Goal: Task Accomplishment & Management: Use online tool/utility

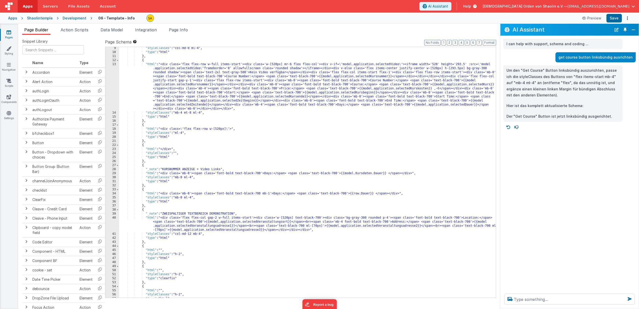
scroll to position [120, 0]
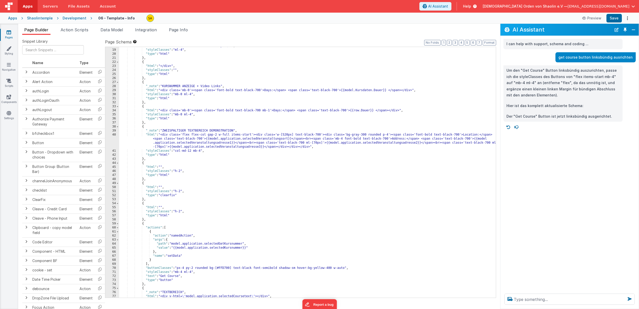
click at [10, 33] on icon at bounding box center [9, 32] width 5 height 5
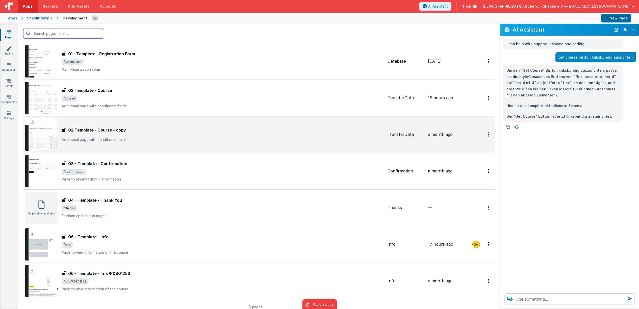
scroll to position [63, 0]
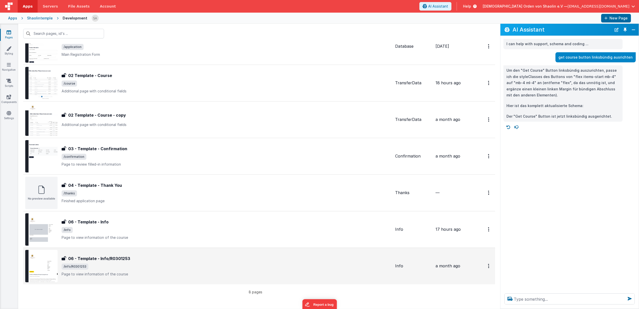
click at [115, 267] on span "/info/R0301253" at bounding box center [226, 266] width 329 height 6
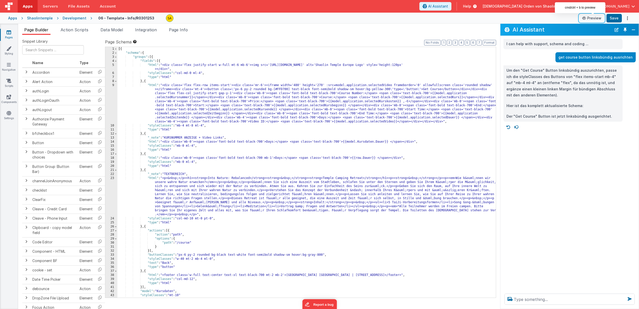
click at [594, 19] on button "Preview" at bounding box center [591, 18] width 25 height 8
click at [10, 34] on icon at bounding box center [9, 32] width 5 height 5
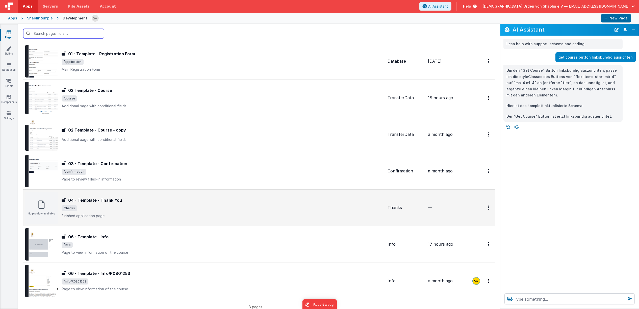
scroll to position [48, 0]
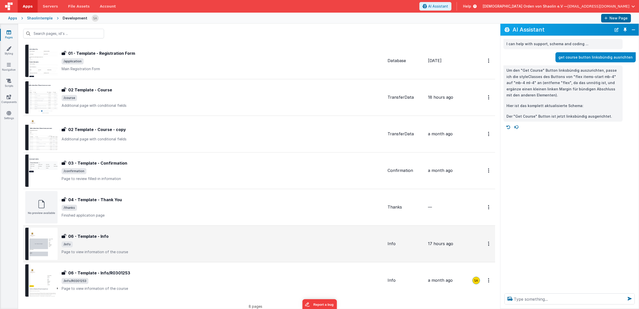
click at [251, 244] on span "/info" at bounding box center [223, 244] width 322 height 6
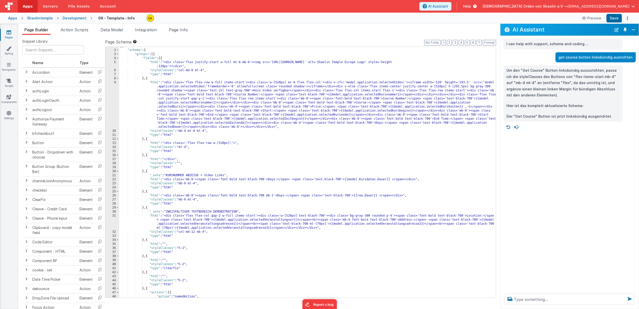
scroll to position [4, 0]
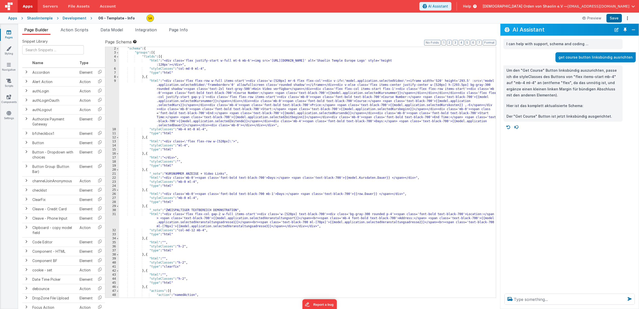
click at [395, 93] on div ""schema" : { "groups" : [{ "fields" : [{ "html" : "<div class='flex justify-sta…" at bounding box center [307, 176] width 377 height 259
click at [396, 93] on div ""schema" : { "groups" : [{ "fields" : [{ "html" : "<div class='flex justify-sta…" at bounding box center [307, 176] width 377 height 259
click at [614, 20] on button "Save" at bounding box center [613, 18] width 15 height 9
click at [388, 93] on div ""schema" : { "groups" : [{ "fields" : [{ "html" : "<div class='flex justify-sta…" at bounding box center [307, 176] width 377 height 259
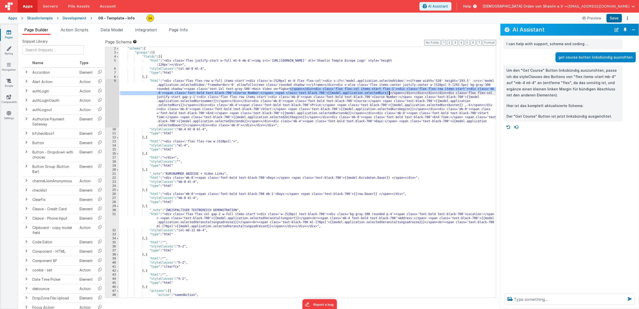
drag, startPoint x: 289, startPoint y: 90, endPoint x: 395, endPoint y: 115, distance: 108.7
click at [388, 94] on div ""schema" : { "groups" : [{ "fields" : [{ "html" : "<div class='flex justify-sta…" at bounding box center [307, 176] width 377 height 259
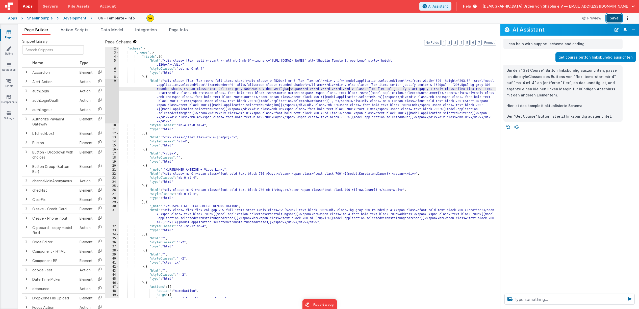
click at [612, 17] on button "Save" at bounding box center [613, 18] width 15 height 9
click at [437, 146] on div ""schema" : { "groups" : [{ "fields" : [{ "html" : "<div class='flex justify-sta…" at bounding box center [307, 176] width 377 height 259
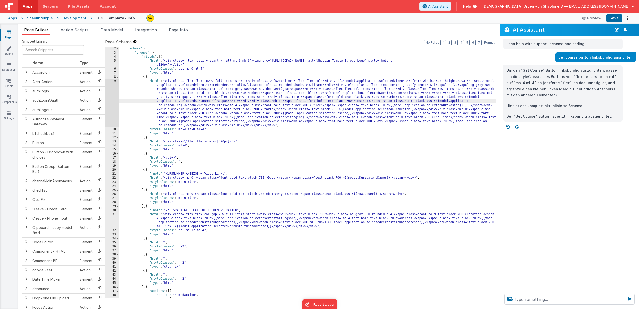
click at [373, 100] on div ""schema" : { "groups" : [{ "fields" : [{ "html" : "<div class='flex justify-sta…" at bounding box center [307, 176] width 377 height 259
drag, startPoint x: 216, startPoint y: 101, endPoint x: 220, endPoint y: 102, distance: 3.8
click at [220, 102] on div ""schema" : { "groups" : [{ "fields" : [{ "html" : "<div class='flex justify-sta…" at bounding box center [307, 176] width 377 height 259
click at [386, 94] on div ""schema" : { "groups" : [{ "fields" : [{ "html" : "<div class='flex justify-sta…" at bounding box center [307, 176] width 377 height 259
click at [390, 94] on div ""schema" : { "groups" : [{ "fields" : [{ "html" : "<div class='flex justify-sta…" at bounding box center [307, 176] width 377 height 259
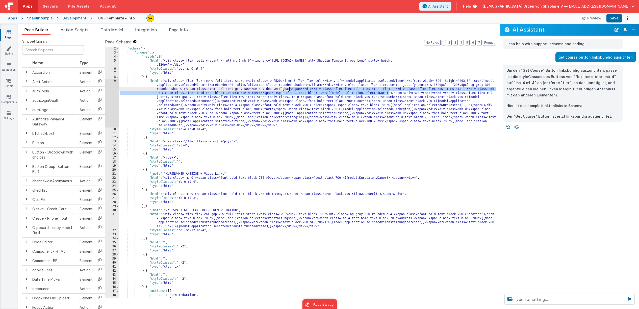
drag, startPoint x: 388, startPoint y: 94, endPoint x: 290, endPoint y: 90, distance: 98.7
click at [290, 90] on div ""schema" : { "groups" : [{ "fields" : [{ "html" : "<div class='flex justify-sta…" at bounding box center [307, 176] width 377 height 259
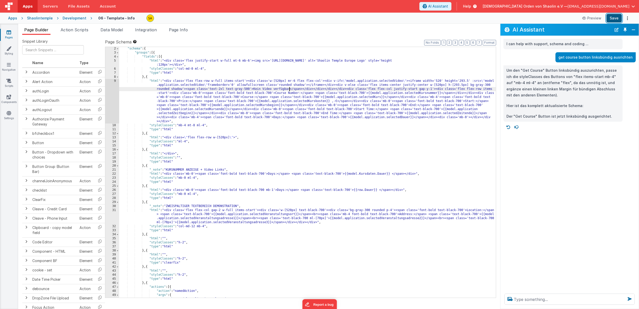
click at [616, 19] on button "Save" at bounding box center [613, 18] width 15 height 9
click at [389, 143] on div ""schema" : { "groups" : [{ "fields" : [{ "html" : "<div class='flex justify-sta…" at bounding box center [307, 176] width 377 height 259
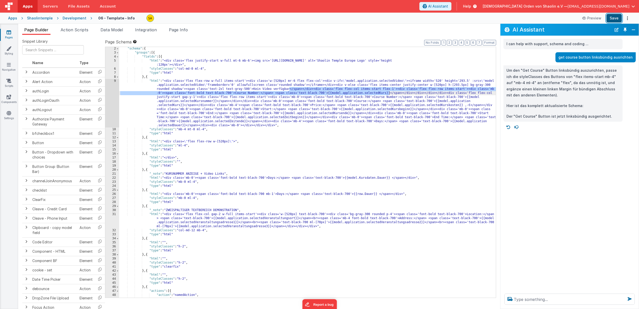
click at [614, 16] on button "Save" at bounding box center [613, 18] width 15 height 9
click at [386, 93] on div ""schema" : { "groups" : [{ "fields" : [{ "html" : "<div class='flex justify-sta…" at bounding box center [307, 176] width 377 height 259
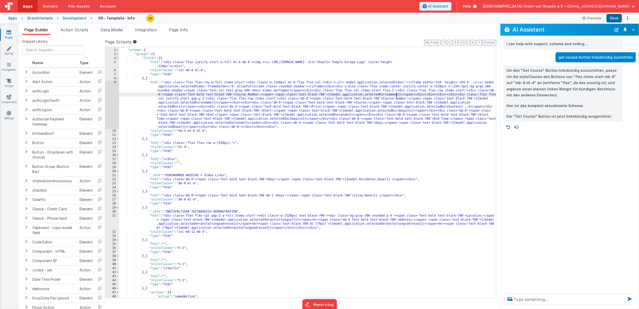
scroll to position [2, 0]
click at [213, 103] on div "[{ "schema" : { "groups" : [{ "fields" : [{ "html" : "<div class='flex justify-…" at bounding box center [307, 174] width 377 height 259
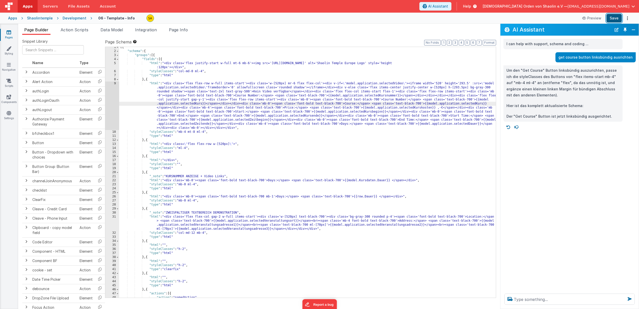
click at [611, 19] on button "Save" at bounding box center [613, 18] width 15 height 9
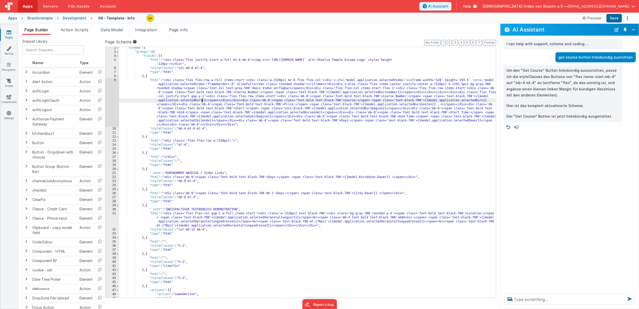
click at [203, 102] on div ""schema" : { "groups" : [{ "fields" : [{ "html" : "<div class='flex justify-sta…" at bounding box center [307, 175] width 377 height 259
click at [165, 94] on div ""schema" : { "groups" : [{ "fields" : [{ "html" : "<div class='flex justify-sta…" at bounding box center [307, 176] width 377 height 259
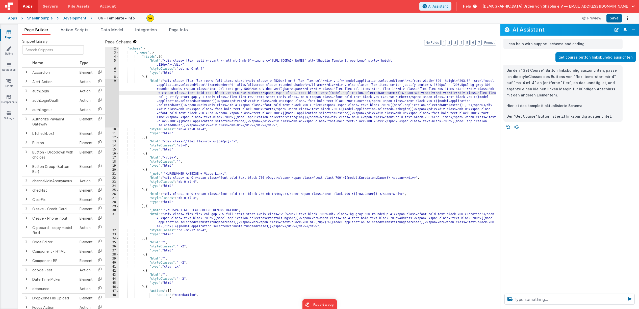
click at [165, 94] on div ""schema" : { "groups" : [{ "fields" : [{ "html" : "<div class='flex justify-sta…" at bounding box center [307, 176] width 377 height 259
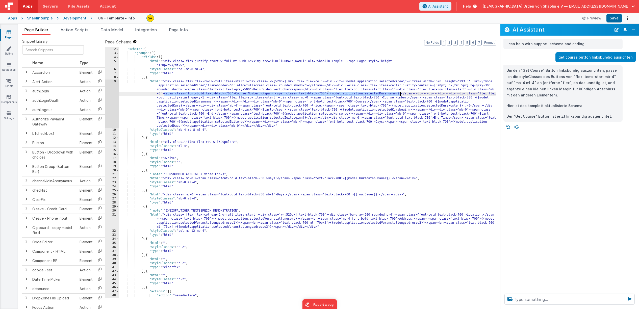
drag, startPoint x: 164, startPoint y: 94, endPoint x: 412, endPoint y: 123, distance: 250.5
click at [401, 94] on div "[{ "schema" : { "groups" : [{ "fields" : [{ "html" : "<div class='flex justify-…" at bounding box center [307, 172] width 377 height 259
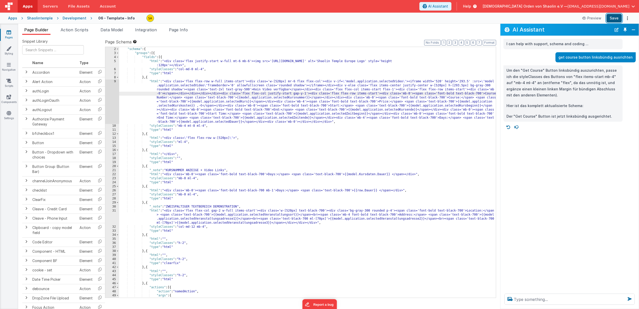
click at [613, 17] on button "Save" at bounding box center [613, 18] width 15 height 9
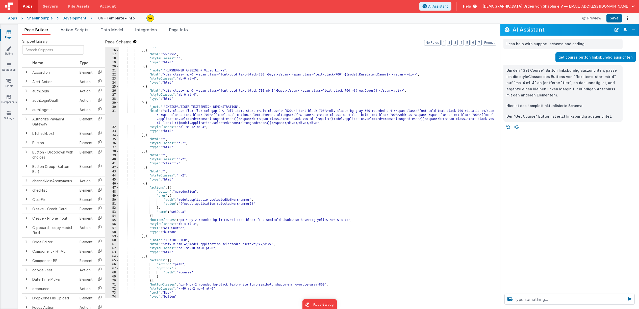
scroll to position [134, 0]
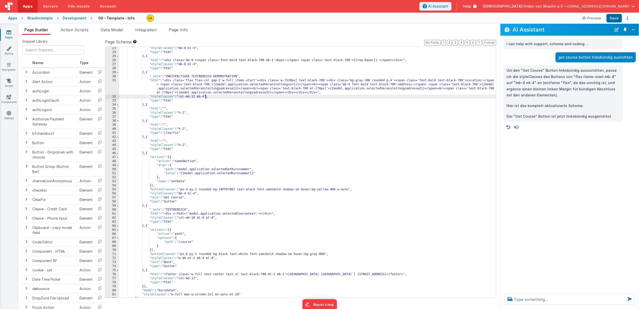
click at [205, 97] on div ""styleClasses" : "mb-0 ml-4" , "type" : "html" } , { "html" : "<div class='mb-0…" at bounding box center [307, 175] width 377 height 259
click at [617, 17] on button "Save" at bounding box center [613, 18] width 15 height 9
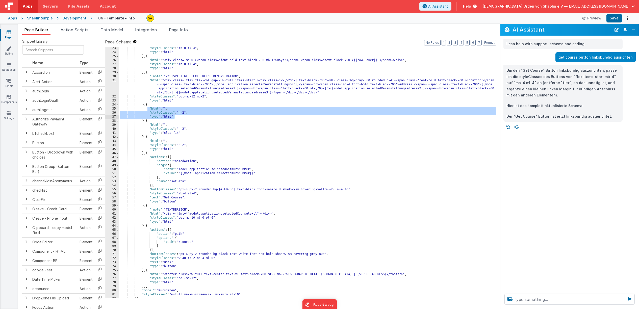
drag, startPoint x: 147, startPoint y: 108, endPoint x: 184, endPoint y: 118, distance: 37.9
click at [184, 118] on div ""styleClasses" : "mb-0 ml-4" , "type" : "html" } , { "html" : "<div class='mb-0…" at bounding box center [307, 175] width 377 height 259
click at [546, 300] on textarea at bounding box center [569, 299] width 130 height 11
paste textarea ""html": "", "styleClasses": "h-2", "type": "html""
type textarea "was bedeutet: "html": "", "styleClasses": "h-2", "type": "html""
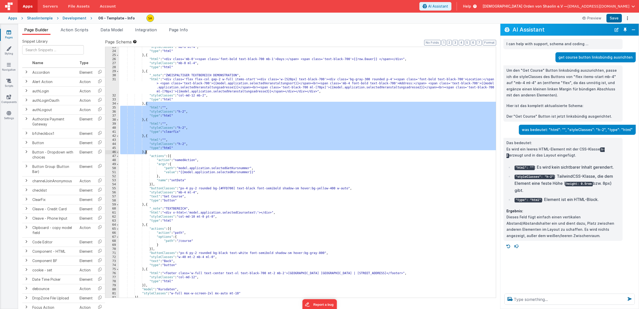
scroll to position [136, 0]
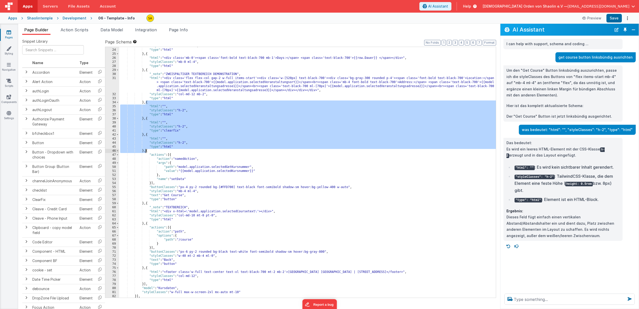
drag, startPoint x: 146, startPoint y: 105, endPoint x: 146, endPoint y: 152, distance: 47.5
click at [146, 152] on div ""styleClasses" : "mb-0 ml-4" , "type" : "html" } , { "html" : "<div class='mb-0…" at bounding box center [307, 173] width 377 height 259
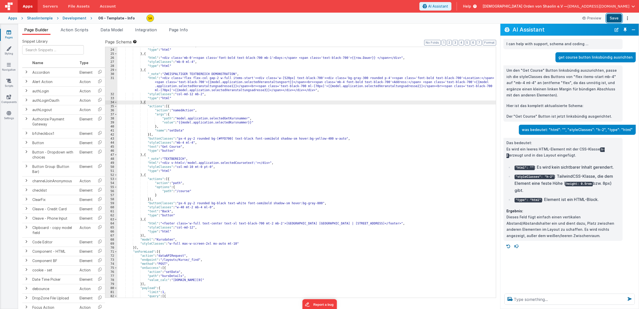
click at [614, 18] on button "Save" at bounding box center [613, 18] width 15 height 9
click at [553, 298] on textarea at bounding box center [569, 299] width 130 height 11
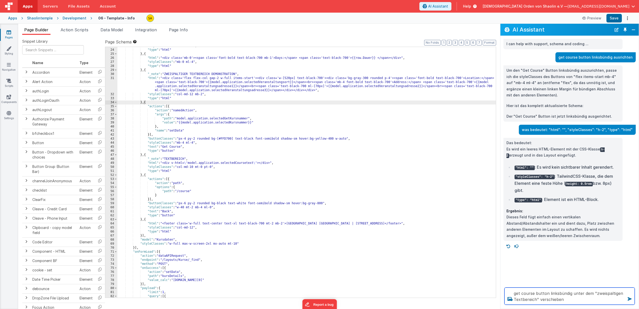
type textarea "get course button linksbündig unter dem "zweispaltigen Textbereich" verschieben"
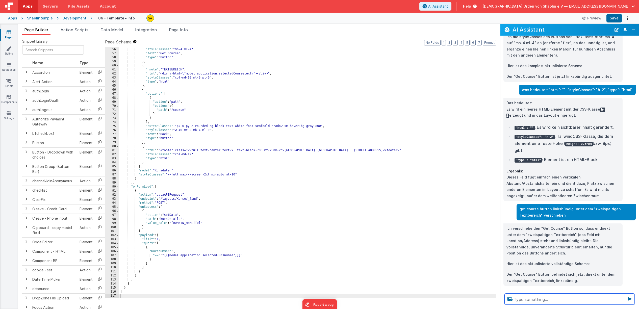
scroll to position [278, 0]
click at [354, 197] on div ""buttonClasses" : "px-4 py-2 rounded bg-[#FFD700] text-black font-semibold shad…" at bounding box center [307, 172] width 377 height 259
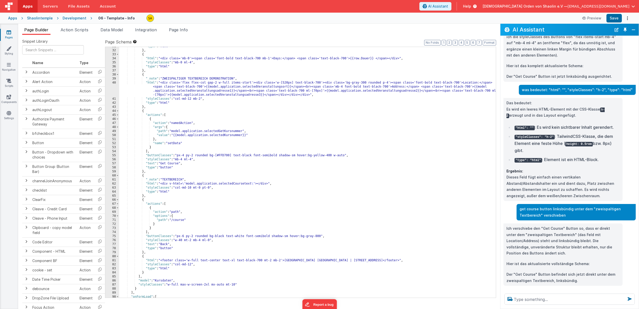
scroll to position [167, 0]
click at [617, 17] on button "Save" at bounding box center [613, 18] width 15 height 9
drag, startPoint x: 144, startPoint y: 161, endPoint x: 196, endPoint y: 162, distance: 51.5
click at [196, 162] on div ""type" : "html" } , { "html" : "<div class='mb-0'><span class='font-bold text-b…" at bounding box center [307, 174] width 377 height 259
click at [524, 301] on textarea at bounding box center [569, 299] width 130 height 11
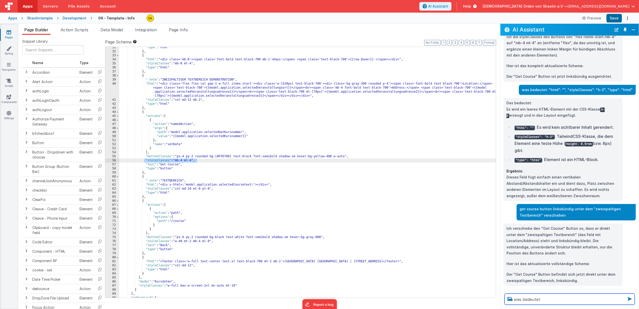
paste textarea ""styleClasses": "mb-4 ml-4","
type textarea "was bedeutet "styleClasses": "mb-4 ml-4","
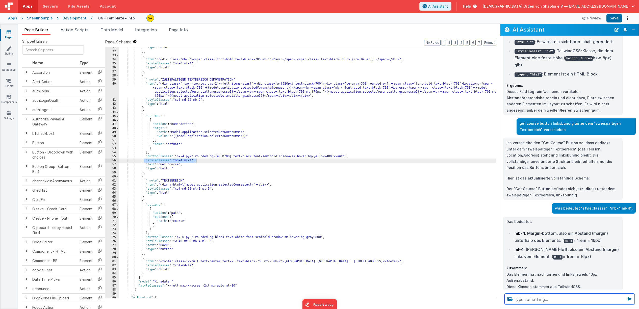
scroll to position [125, 0]
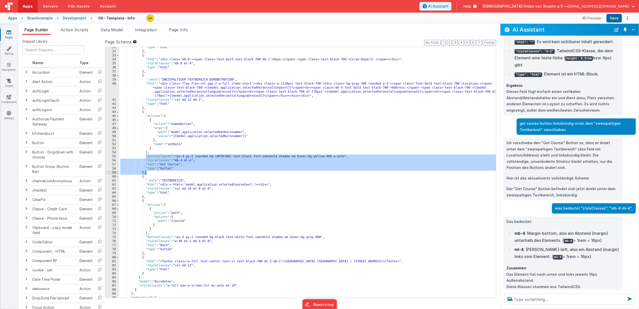
drag, startPoint x: 146, startPoint y: 156, endPoint x: 152, endPoint y: 174, distance: 18.2
click at [152, 174] on div ""type" : "html" } , { "html" : "<div class='mb-0'><span class='font-bold text-b…" at bounding box center [307, 174] width 377 height 259
click at [151, 72] on div ""type" : "html" } , { "html" : "<div class='mb-0'><span class='font-bold text-b…" at bounding box center [307, 174] width 377 height 259
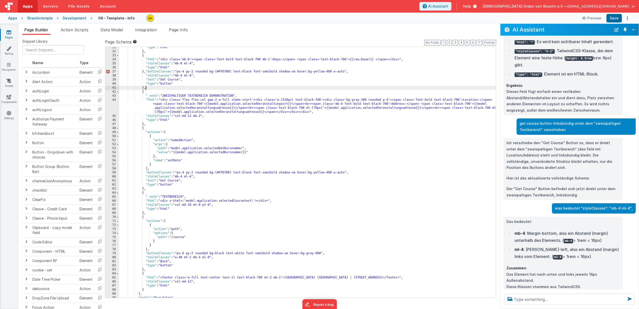
click at [146, 71] on div ""type" : "html" } , { "html" : "<div class='mb-0'><span class='font-bold text-b…" at bounding box center [307, 174] width 377 height 259
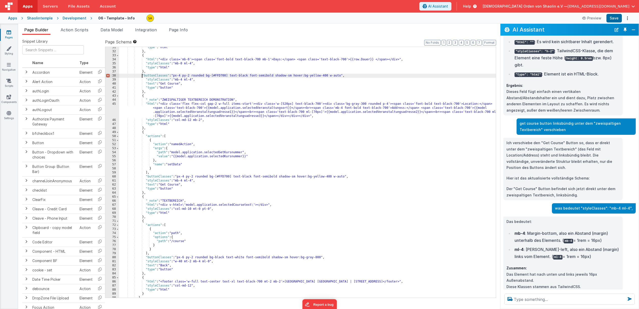
click at [150, 73] on div ""type" : "html" } , { "html" : "<div class='mb-0'><span class='font-bold text-b…" at bounding box center [307, 174] width 377 height 259
click at [615, 18] on button "Save" at bounding box center [613, 18] width 15 height 9
click at [218, 104] on div ""type" : "html" } , { "html" : "<div class='mb-0'><span class='font-bold text-b…" at bounding box center [307, 174] width 377 height 259
click at [611, 19] on button "Save" at bounding box center [613, 18] width 15 height 9
drag, startPoint x: 219, startPoint y: 104, endPoint x: 221, endPoint y: 110, distance: 6.2
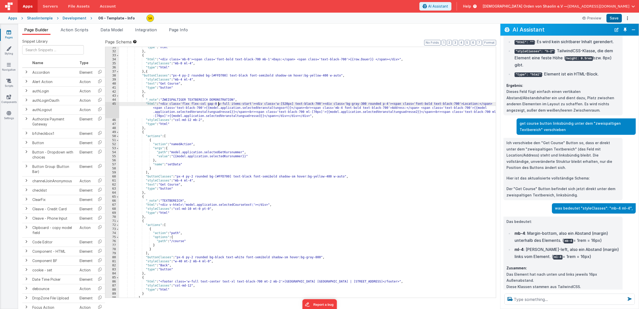
click at [219, 104] on div ""type" : "html" } , { "html" : "<div class='mb-0'><span class='font-bold text-b…" at bounding box center [307, 174] width 377 height 259
click at [614, 19] on button "Save" at bounding box center [613, 18] width 15 height 9
click at [382, 105] on div ""type" : "html" } , { "html" : "<div class='mb-0'><span class='font-bold text-b…" at bounding box center [307, 174] width 377 height 259
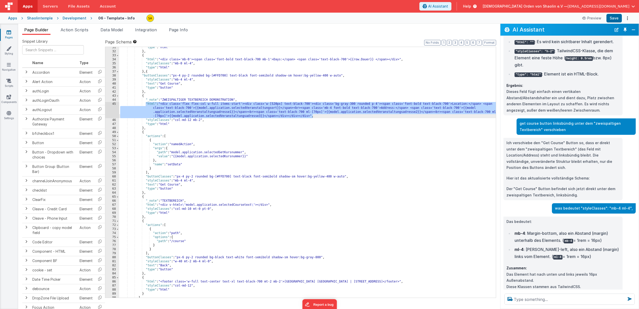
drag, startPoint x: 145, startPoint y: 104, endPoint x: 333, endPoint y: 116, distance: 188.2
click at [333, 116] on div ""type" : "html" } , { "html" : "<div class='mb-0'><span class='font-bold text-b…" at bounding box center [307, 174] width 377 height 259
click at [369, 118] on div ""type" : "html" } , { "html" : "<div class='mb-0'><span class='font-bold text-b…" at bounding box center [307, 174] width 377 height 259
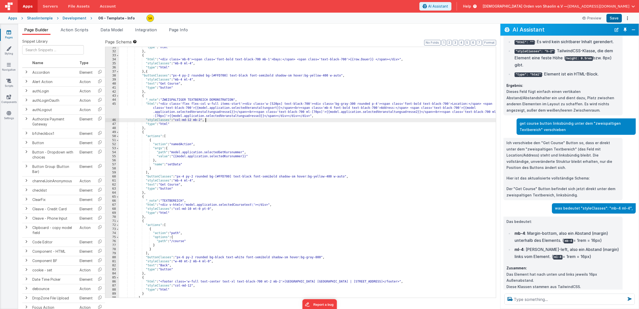
click at [286, 104] on div ""type" : "html" } , { "html" : "<div class='mb-0'><span class='font-bold text-b…" at bounding box center [307, 174] width 377 height 259
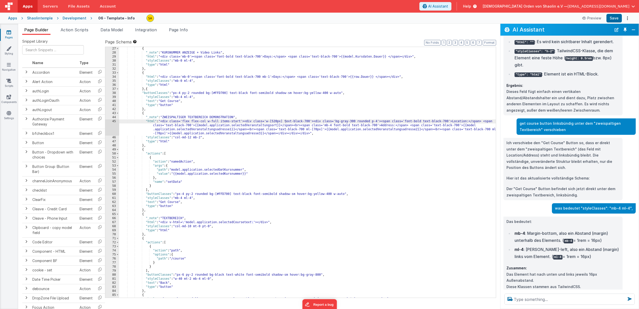
scroll to position [160, 0]
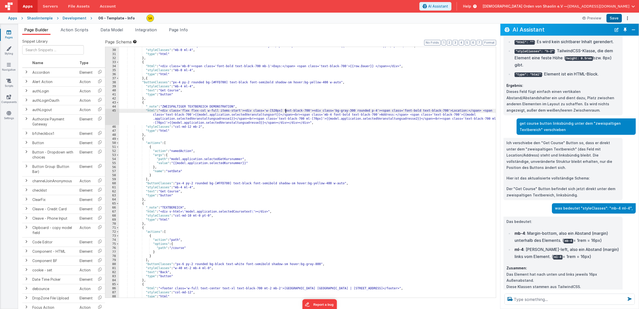
click at [144, 104] on div ""html" : "<div class='mb-0'><span class='font-bold text-black-700'>Days:</span>…" at bounding box center [307, 173] width 377 height 259
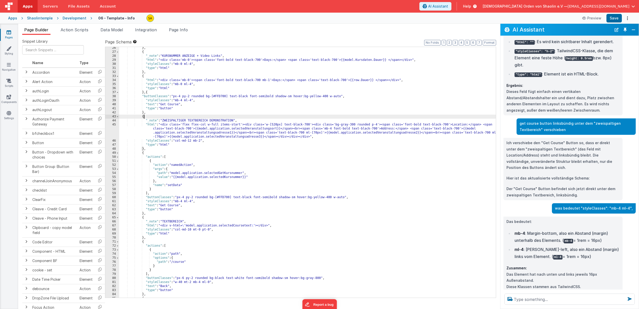
scroll to position [146, 0]
click at [345, 182] on div "} , { "_note" : "KURSNUMMER ANZEIGE + Video Links" , "html" : "<div class='mb-0…" at bounding box center [307, 175] width 377 height 259
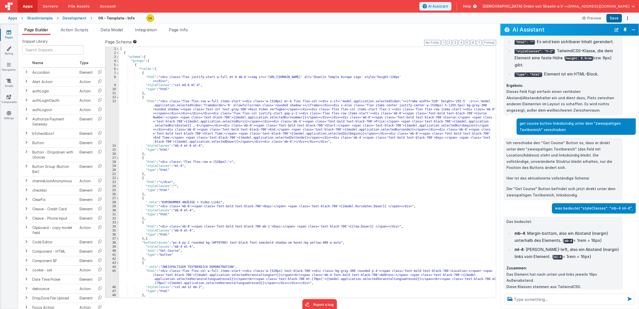
scroll to position [0, 0]
click at [158, 69] on div "[ { "schema" : { "groups" : [ { "fields" : [ { "html" : "<div class='flex justi…" at bounding box center [307, 176] width 377 height 259
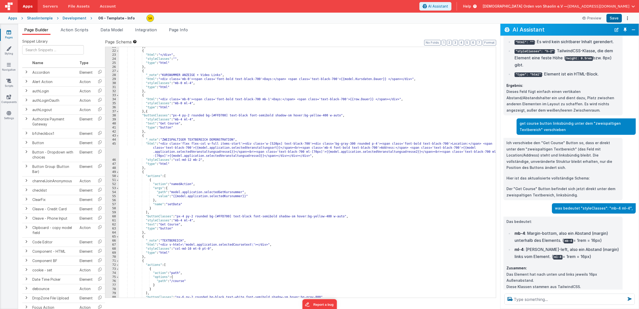
scroll to position [114, 0]
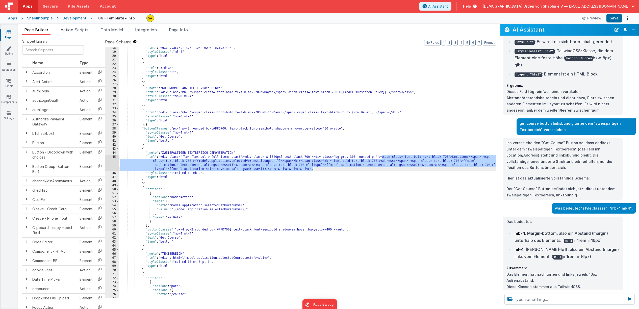
drag, startPoint x: 383, startPoint y: 158, endPoint x: 372, endPoint y: 171, distance: 17.0
click at [372, 171] on div ""html" : "<div class= \" flex flex-row w-[520px] \" >" , "styleClasses" : "ml-4…" at bounding box center [307, 175] width 377 height 259
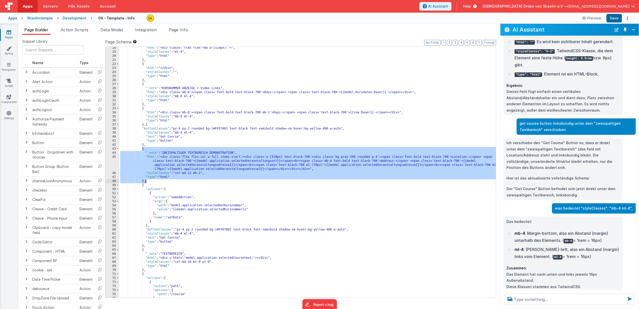
drag, startPoint x: 142, startPoint y: 149, endPoint x: 151, endPoint y: 180, distance: 32.0
click at [151, 180] on div ""html" : "<div class= \" flex flex-row w-[520px] \" >" , "styleClasses" : "ml-4…" at bounding box center [307, 175] width 377 height 259
click at [429, 141] on div ""html" : "<div class= \" flex flex-row w-[520px] \" >" , "styleClasses" : "ml-4…" at bounding box center [307, 175] width 377 height 259
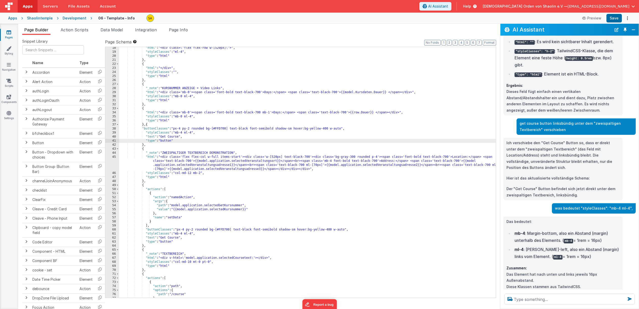
click at [385, 158] on div ""html" : "<div class= \" flex flex-row w-[520px] \" >" , "styleClasses" : "ml-4…" at bounding box center [307, 175] width 377 height 259
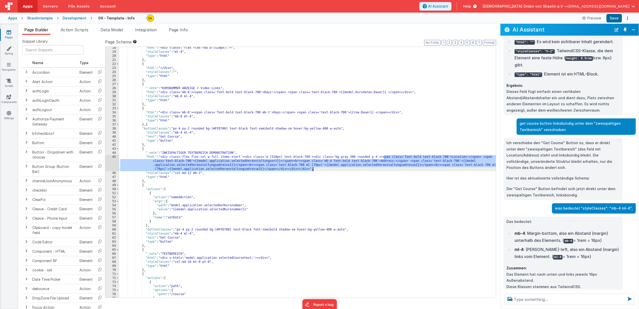
drag, startPoint x: 383, startPoint y: 157, endPoint x: 397, endPoint y: 168, distance: 18.1
click at [397, 168] on div ""html" : "<div class= \" flex flex-row w-[520px] \" >" , "styleClasses" : "ml-4…" at bounding box center [307, 175] width 377 height 259
click at [544, 299] on textarea at bounding box center [569, 299] width 130 height 11
paste textarea "span class='font-bold text-black-700'>Location:</span> <span class='text-black-…"
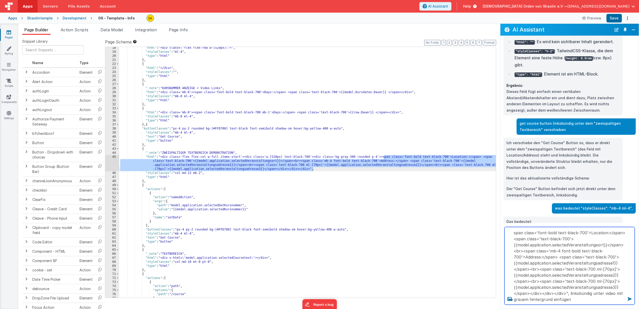
type textarea "span class='font-bold text-black-700'>Location:</span> <span class='text-black-…"
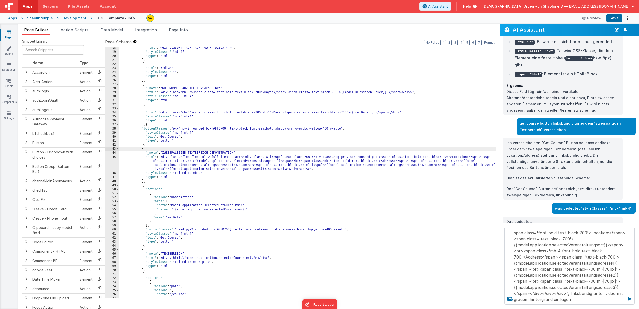
scroll to position [125, 0]
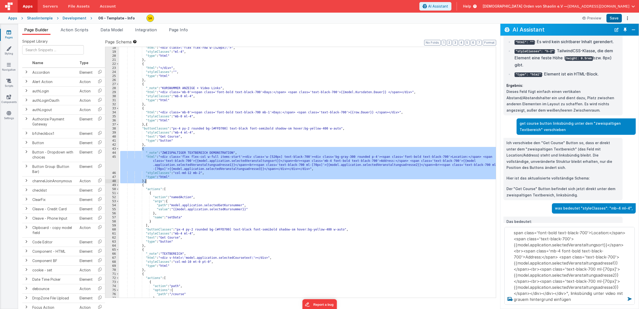
drag, startPoint x: 143, startPoint y: 151, endPoint x: 153, endPoint y: 181, distance: 32.6
click at [154, 182] on div ""html" : "<div class= \" flex flex-row w-[520px] \" >" , "styleClasses" : "ml-4…" at bounding box center [307, 175] width 377 height 259
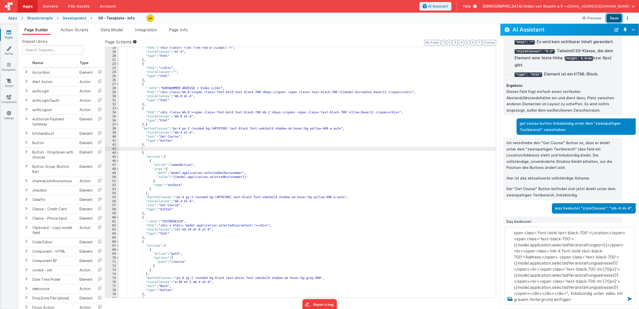
click at [612, 18] on button "Save" at bounding box center [613, 18] width 15 height 9
click at [630, 298] on icon at bounding box center [629, 299] width 8 height 8
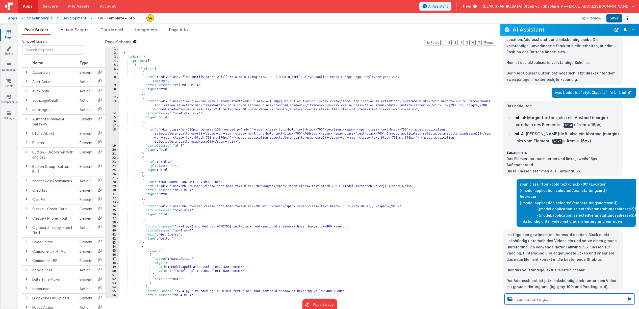
scroll to position [241, 0]
click at [421, 173] on div "[ { "schema" : { "groups" : [ { "fields" : [ { "html" : "<div class='flex justi…" at bounding box center [307, 176] width 377 height 259
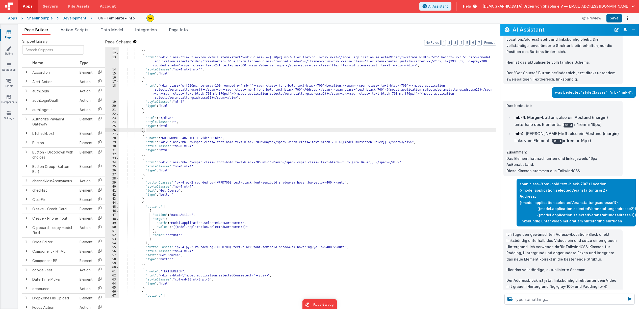
scroll to position [0, 0]
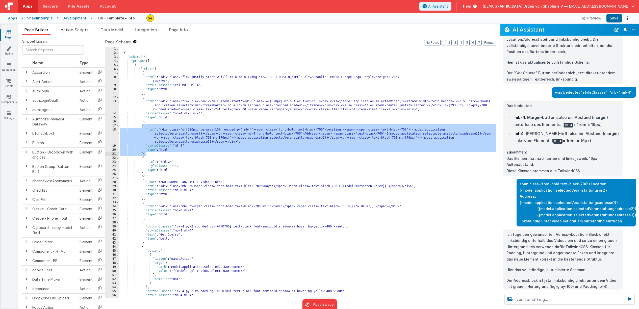
drag, startPoint x: 142, startPoint y: 127, endPoint x: 149, endPoint y: 153, distance: 27.3
click at [149, 153] on div "[ { "schema" : { "groups" : [ { "fields" : [ { "html" : "<div class='flex justi…" at bounding box center [307, 176] width 377 height 259
click at [10, 33] on icon at bounding box center [9, 32] width 5 height 5
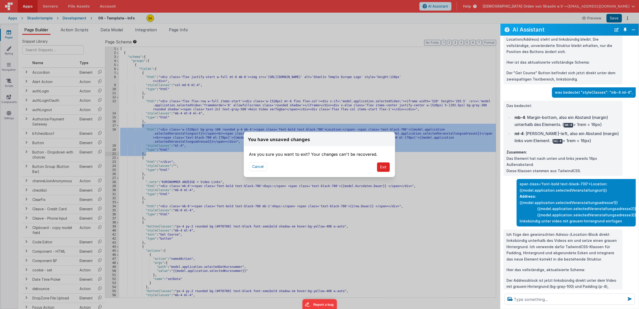
click at [382, 168] on button "Exit" at bounding box center [383, 167] width 13 height 10
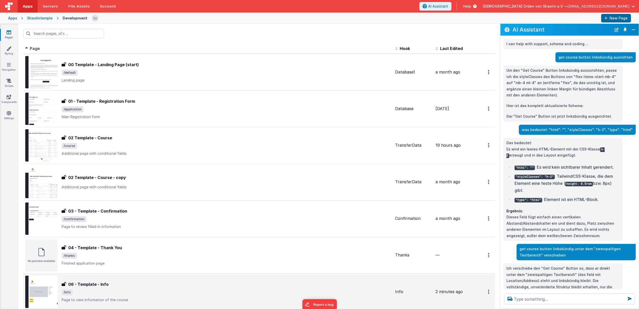
click at [172, 290] on span "/info" at bounding box center [226, 292] width 329 height 6
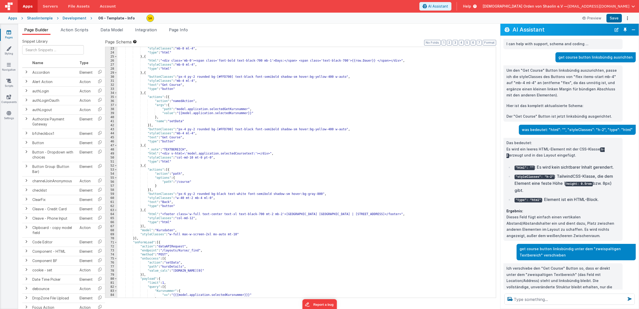
scroll to position [133, 0]
click at [392, 163] on div ""html" : "<div class='mb-0'><span class='font-bold text-black-700'>Days:</span>…" at bounding box center [306, 172] width 378 height 259
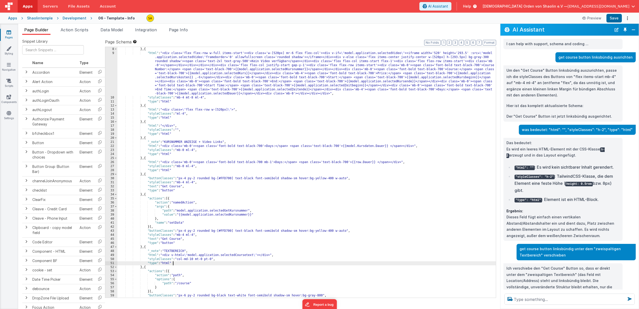
scroll to position [32, 0]
click at [145, 174] on div ""type" : "html" } , { "html" : "<div class='flex flex-row w-full items-start'><…" at bounding box center [306, 172] width 378 height 259
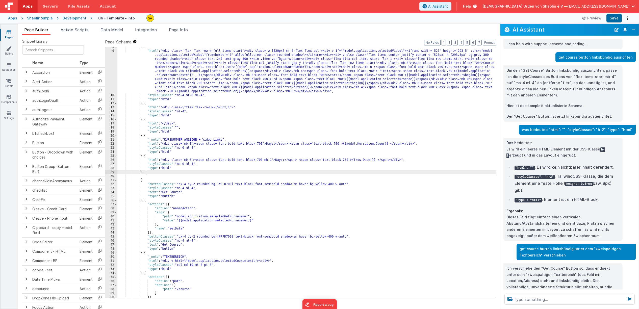
click at [156, 173] on div "} , { "html" : "<div class='flex flex-row w-full items-start'><div class='w-[52…" at bounding box center [306, 174] width 378 height 259
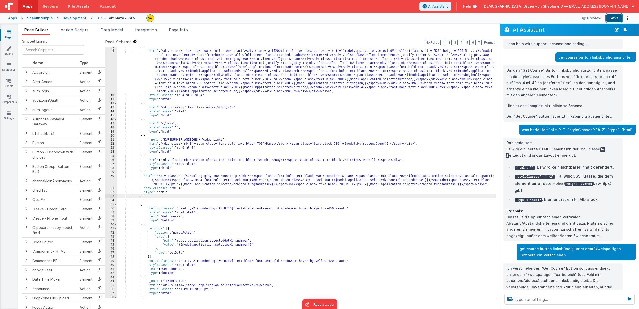
click at [616, 18] on button "Save" at bounding box center [613, 18] width 15 height 9
click at [220, 176] on div "} , { "html" : "<div class='flex flex-row w-full items-start'><div class='w-[52…" at bounding box center [306, 174] width 378 height 259
click at [615, 17] on button "Save" at bounding box center [613, 18] width 15 height 9
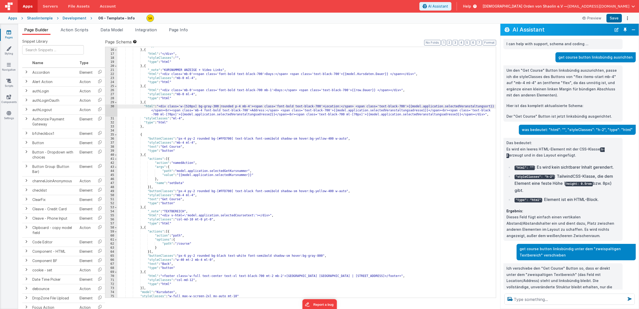
scroll to position [103, 0]
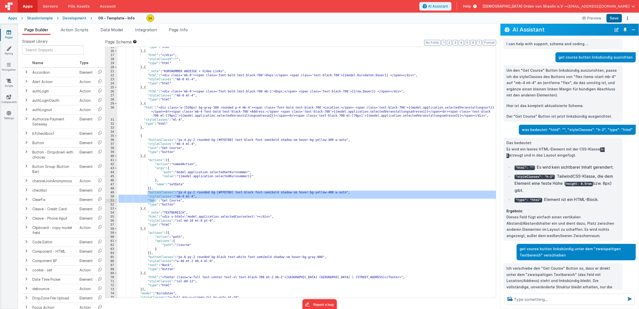
drag, startPoint x: 148, startPoint y: 192, endPoint x: 154, endPoint y: 199, distance: 9.5
click at [154, 199] on div ""type" : "html" } , { "html" : "</div>" , "styleClasses" : "" , "type" : "html"…" at bounding box center [306, 174] width 378 height 259
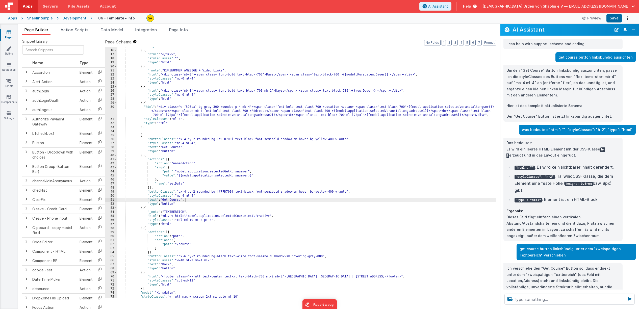
click at [185, 201] on div ""type" : "html" } , { "html" : "</div>" , "styleClasses" : "" , "type" : "html"…" at bounding box center [306, 173] width 378 height 259
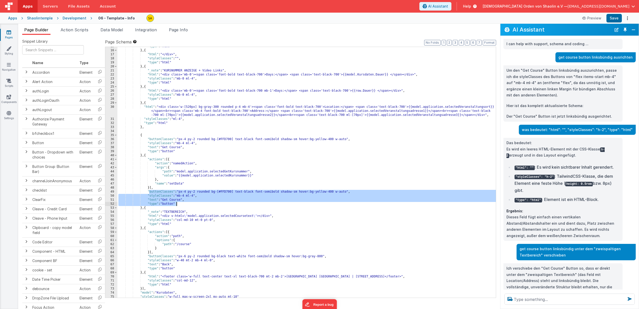
drag, startPoint x: 149, startPoint y: 192, endPoint x: 184, endPoint y: 202, distance: 37.2
click at [184, 202] on div ""type" : "html" } , { "html" : "</div>" , "styleClasses" : "" , "type" : "html"…" at bounding box center [306, 173] width 378 height 259
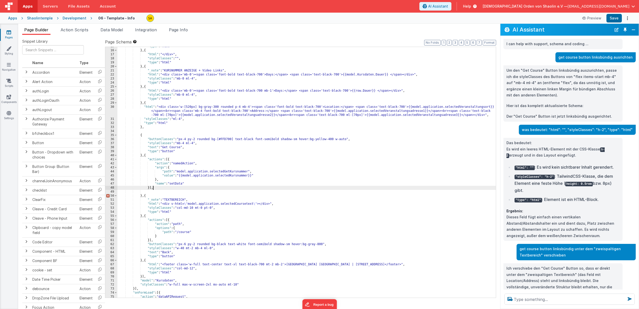
click at [158, 190] on div ""type" : "html" } , { "html" : "</div>" , "styleClasses" : "" , "type" : "html"…" at bounding box center [306, 173] width 378 height 259
click at [618, 18] on button "Save" at bounding box center [613, 18] width 15 height 9
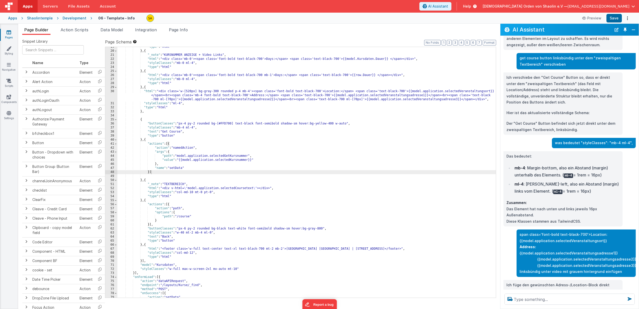
scroll to position [119, 0]
drag, startPoint x: 636, startPoint y: 62, endPoint x: 189, endPoint y: 135, distance: 452.9
click at [186, 127] on div ""type" : "html" } , { "_note" : "KURSNUMMER ANZEIGE + Video Links" , "html" : "…" at bounding box center [306, 174] width 378 height 259
click at [616, 18] on button "Save" at bounding box center [613, 18] width 15 height 9
click at [186, 128] on div ""type" : "html" } , { "_note" : "KURSNUMMER ANZEIGE + Video Links" , "html" : "…" at bounding box center [306, 174] width 378 height 259
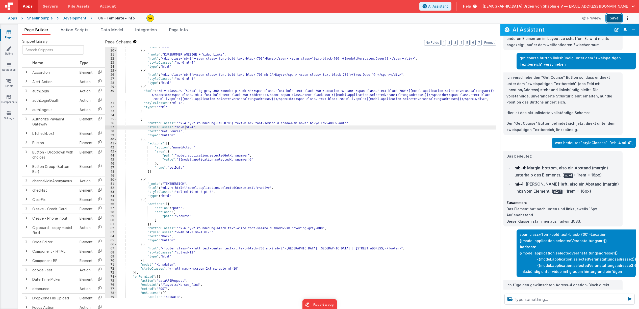
click at [612, 17] on button "Save" at bounding box center [613, 18] width 15 height 9
click at [529, 301] on textarea at bounding box center [569, 299] width 130 height 11
type textarea "location block dichter unter das video"
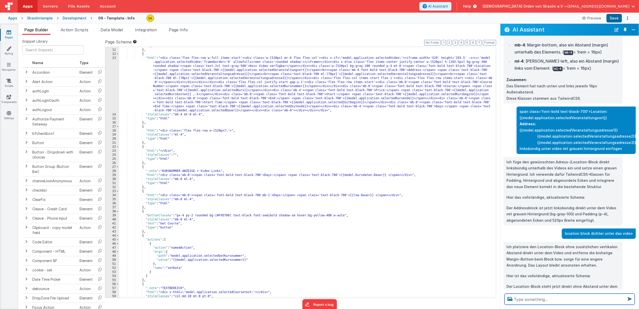
scroll to position [43, 0]
click at [447, 172] on div ""type" : "html" } , { "html" : "<div class='flex flex-row w-full items-start'><…" at bounding box center [307, 173] width 377 height 259
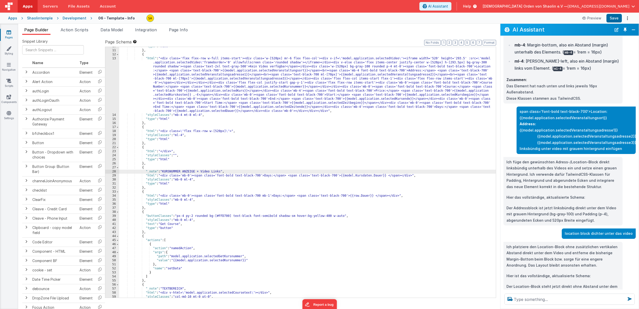
click at [461, 240] on div ""type" : "html" } , { "html" : "<div class='flex flex-row w-full items-start'><…" at bounding box center [307, 173] width 377 height 259
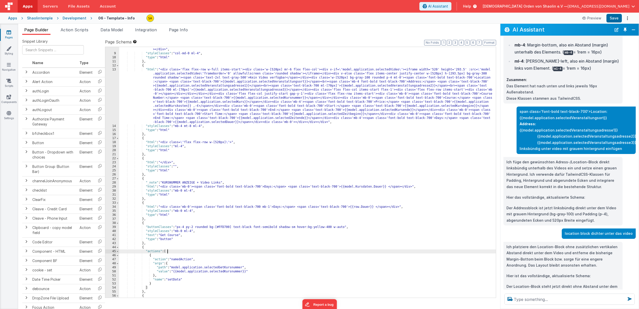
scroll to position [0, 0]
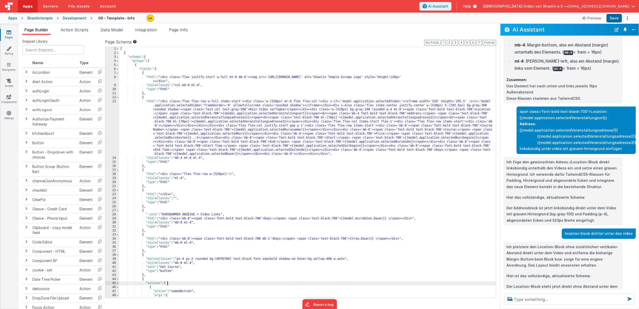
click at [11, 34] on icon at bounding box center [9, 32] width 5 height 5
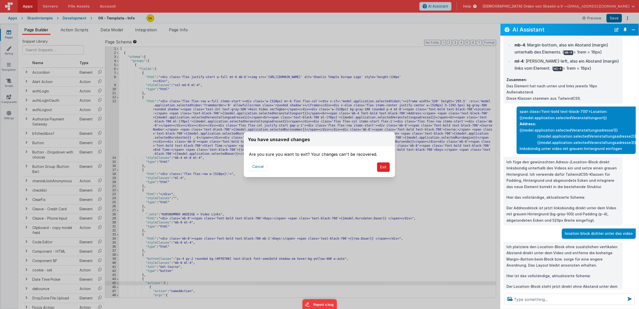
click at [382, 165] on button "Exit" at bounding box center [383, 167] width 13 height 10
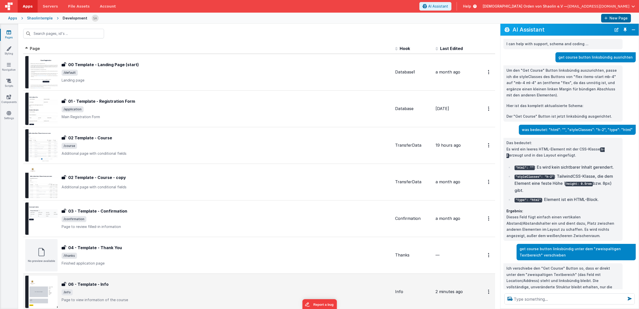
click at [140, 281] on div "06 - Template - Info" at bounding box center [226, 284] width 329 height 6
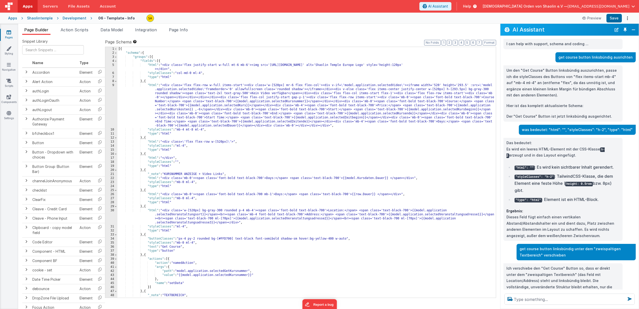
click at [146, 206] on div "[{ "schema" : { "groups" : [{ "fields" : [{ "html" : "<div class='flex justify-…" at bounding box center [306, 176] width 378 height 259
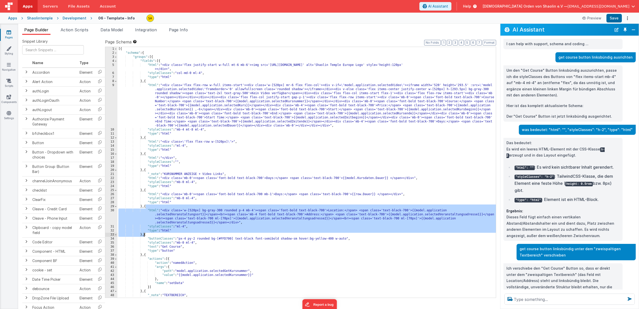
drag, startPoint x: 146, startPoint y: 206, endPoint x: 144, endPoint y: 235, distance: 28.6
click at [144, 235] on div "[{ "schema" : { "groups" : [{ "fields" : [{ "html" : "<div class='flex justify-…" at bounding box center [306, 176] width 378 height 259
click at [145, 138] on div "[{ "schema" : { "groups" : [{ "fields" : [{ "html" : "<div class='flex justify-…" at bounding box center [306, 176] width 378 height 259
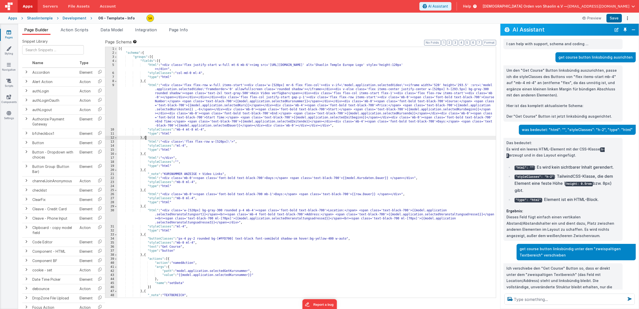
scroll to position [1, 0]
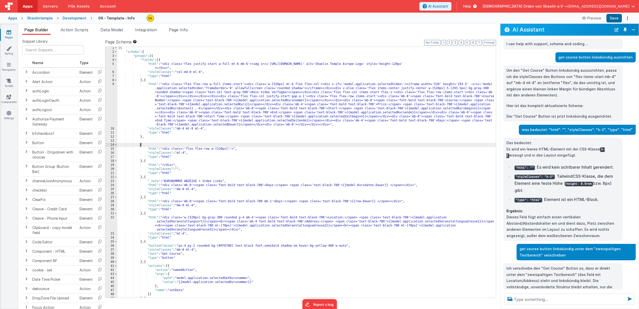
click at [154, 136] on div "[{ "schema" : { "groups" : [{ "fields" : [{ "html" : "<div class='flex justify-…" at bounding box center [306, 175] width 378 height 259
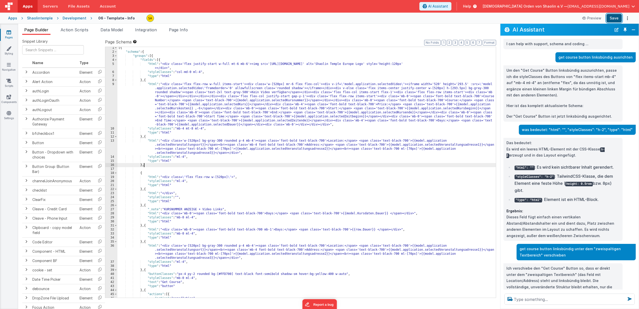
click at [615, 18] on button "Save" at bounding box center [613, 18] width 15 height 9
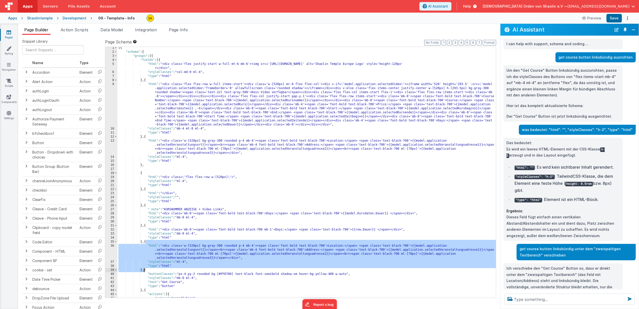
drag, startPoint x: 145, startPoint y: 243, endPoint x: 151, endPoint y: 289, distance: 46.8
click at [144, 271] on div "[{ "schema" : { "groups" : [{ "fields" : [{ "html" : "<div class='flex justify-…" at bounding box center [306, 175] width 378 height 259
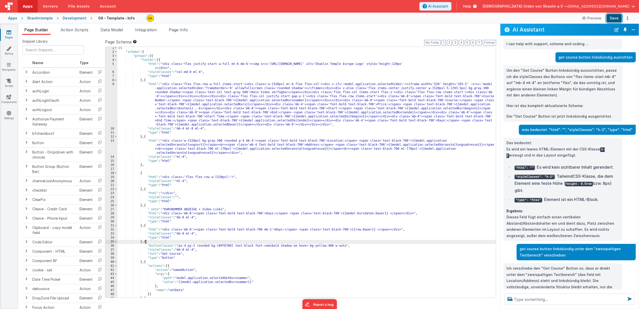
click at [612, 19] on button "Save" at bounding box center [613, 18] width 15 height 9
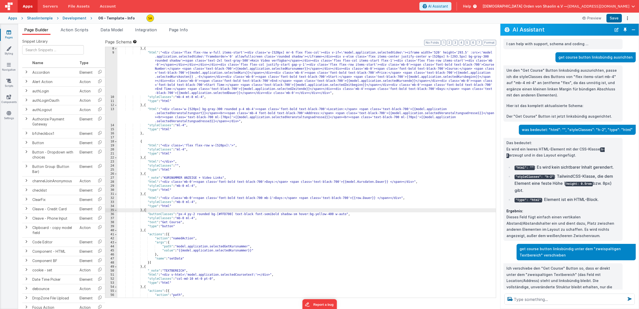
scroll to position [32, 0]
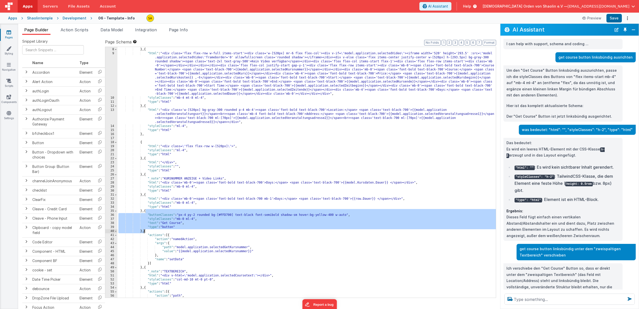
drag, startPoint x: 146, startPoint y: 212, endPoint x: 144, endPoint y: 238, distance: 26.3
click at [143, 232] on div ""type" : "html" } , { "html" : "<div class='flex flex-row w-full items-start'><…" at bounding box center [306, 172] width 378 height 259
click at [152, 137] on div ""type" : "html" } , { "html" : "<div class='flex flex-row w-full items-start'><…" at bounding box center [306, 172] width 378 height 259
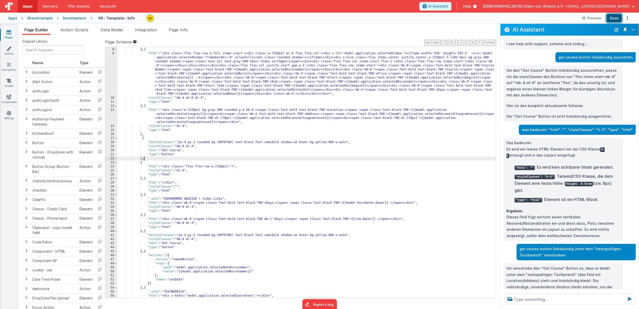
click at [615, 17] on button "Save" at bounding box center [613, 18] width 15 height 9
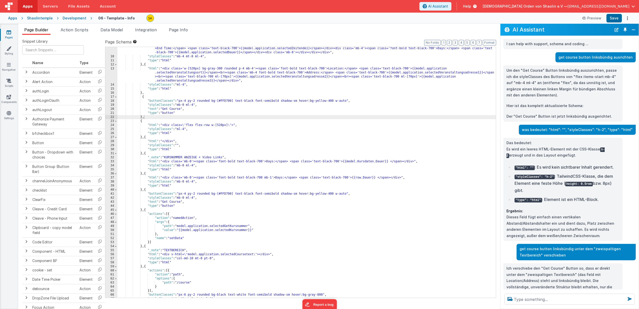
scroll to position [73, 0]
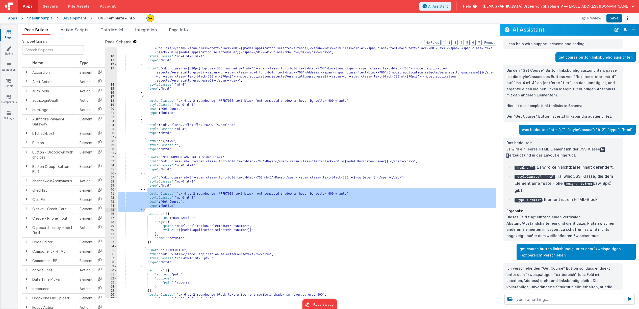
drag, startPoint x: 147, startPoint y: 191, endPoint x: 161, endPoint y: 243, distance: 54.3
click at [144, 211] on div ""html" : "<div class='flex flex-row w-full items-start'><div class='w-[520px] m…" at bounding box center [306, 159] width 378 height 299
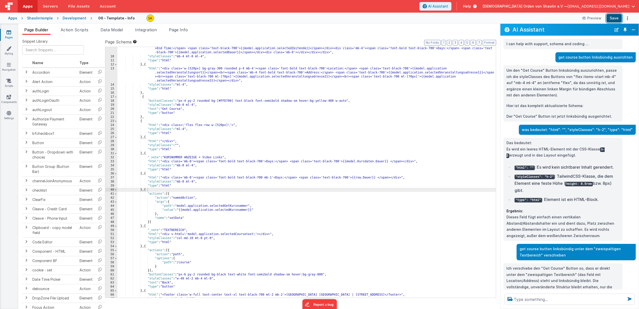
click at [612, 19] on button "Save" at bounding box center [613, 18] width 15 height 9
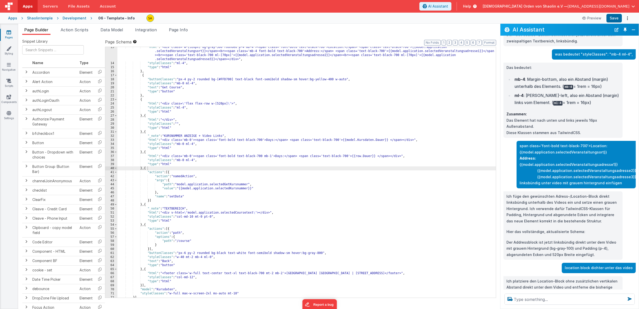
scroll to position [95, 0]
drag, startPoint x: 194, startPoint y: 216, endPoint x: 202, endPoint y: 235, distance: 21.0
click at [194, 216] on div ""html" : "<div class='w-[520px] bg-gray-300 rounded p-4 mb-4'><span class='font…" at bounding box center [306, 179] width 378 height 271
click at [611, 17] on button "Save" at bounding box center [613, 18] width 15 height 9
drag, startPoint x: 193, startPoint y: 217, endPoint x: 196, endPoint y: 221, distance: 4.5
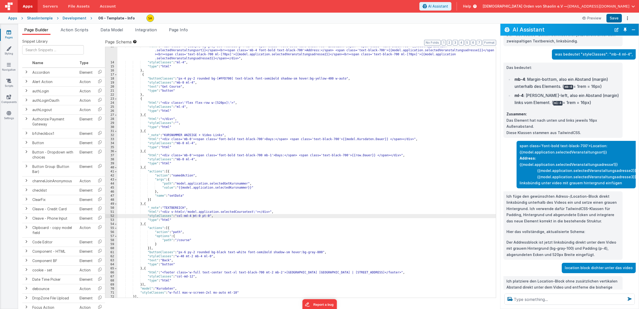
click at [193, 217] on div ""html" : "<div class='w-[520px] bg-gray-300 rounded p-4 mb-4'><span class='font…" at bounding box center [306, 179] width 378 height 271
click at [616, 20] on button "Save" at bounding box center [613, 18] width 15 height 9
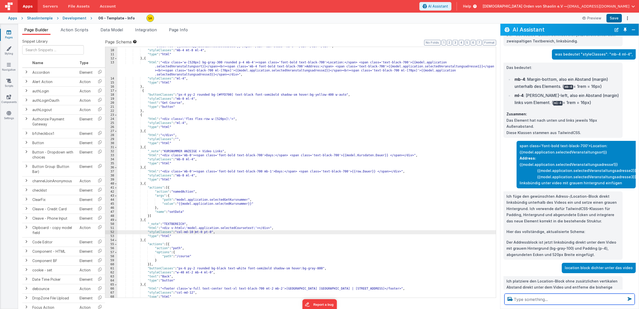
click at [546, 298] on textarea at bounding box center [569, 299] width 130 height 11
type textarea "w"
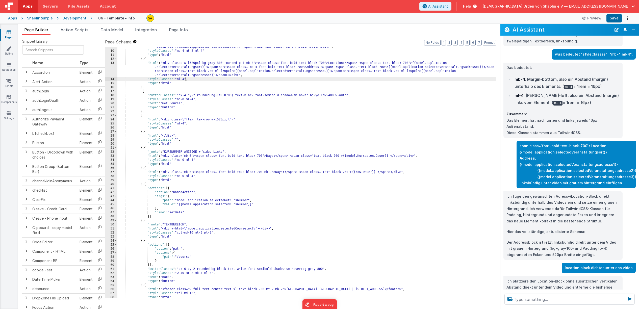
drag, startPoint x: 186, startPoint y: 80, endPoint x: 187, endPoint y: 83, distance: 3.0
click at [186, 80] on div ""html" : "<div class='flex flex-row w-full items-start'><div class='w-[520px] m…" at bounding box center [306, 154] width 378 height 299
click at [613, 19] on button "Save" at bounding box center [613, 18] width 15 height 9
drag, startPoint x: 195, startPoint y: 79, endPoint x: 194, endPoint y: 88, distance: 8.6
click at [195, 80] on div ""html" : "<div class='flex flex-row w-full items-start'><div class='w-[520px] m…" at bounding box center [306, 154] width 378 height 299
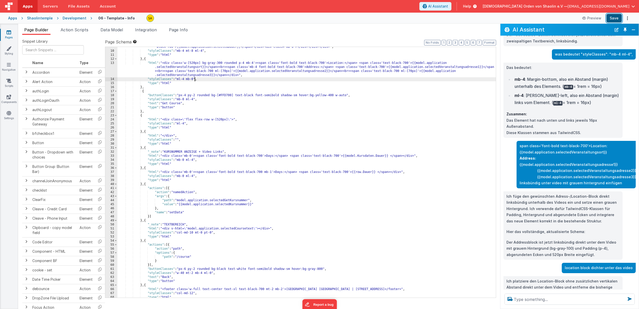
click at [609, 20] on button "Save" at bounding box center [613, 18] width 15 height 9
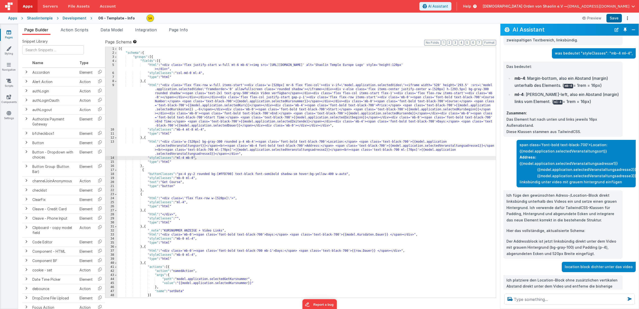
scroll to position [0, 0]
click at [403, 198] on div "[{ "schema" : { "groups" : [{ "fields" : [{ "html" : "<div class='flex justify-…" at bounding box center [306, 176] width 378 height 259
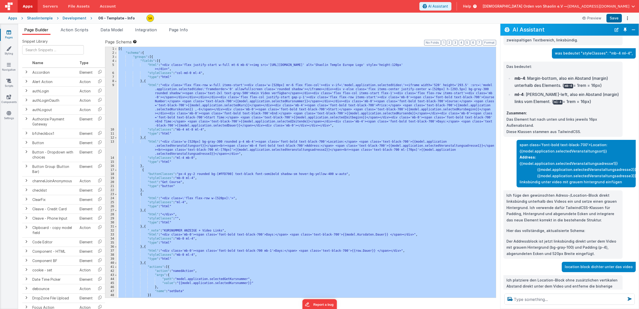
click at [8, 33] on icon at bounding box center [9, 32] width 5 height 5
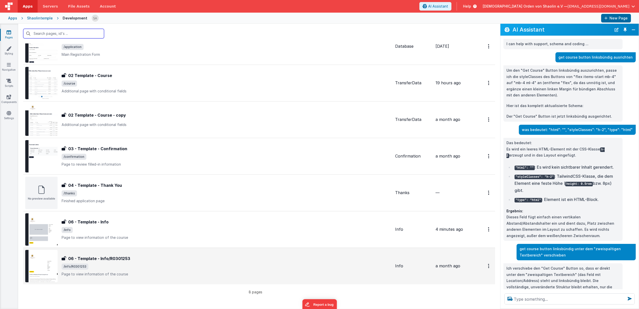
scroll to position [12, 0]
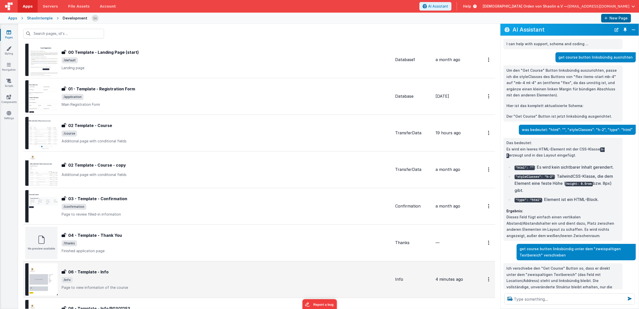
click at [148, 261] on td "06 - Template - Info 06 - Template - Info /info Page to view information of the…" at bounding box center [208, 279] width 370 height 37
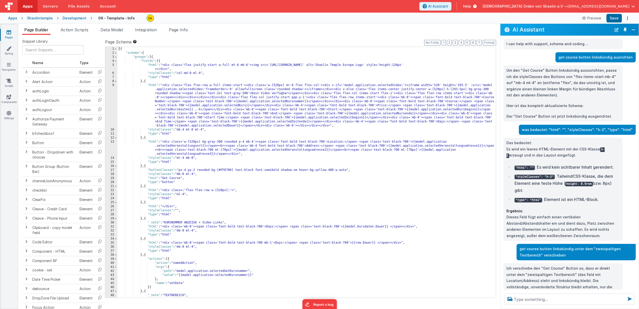
click at [9, 33] on icon at bounding box center [9, 32] width 5 height 5
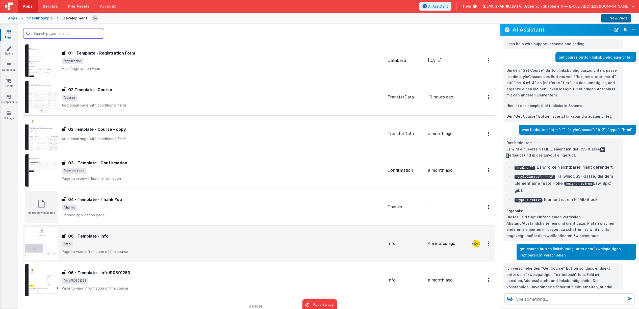
scroll to position [48, 0]
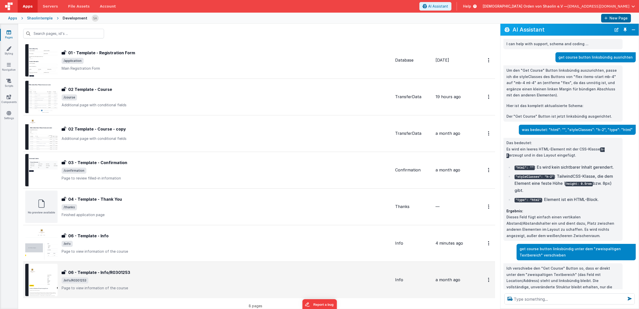
click at [158, 276] on div "06 - Template - Info/R0301253 06 - Template - Info/R0301253 /info/R0301253 Page…" at bounding box center [226, 279] width 329 height 21
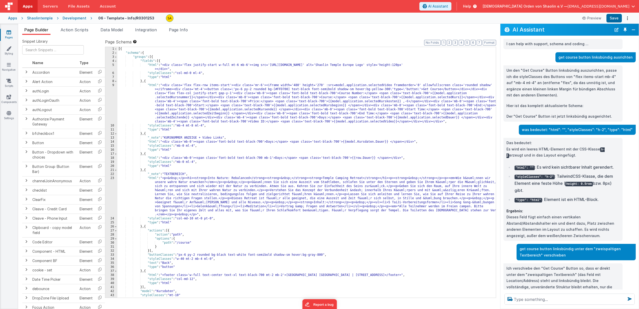
click at [8, 34] on icon at bounding box center [9, 32] width 5 height 5
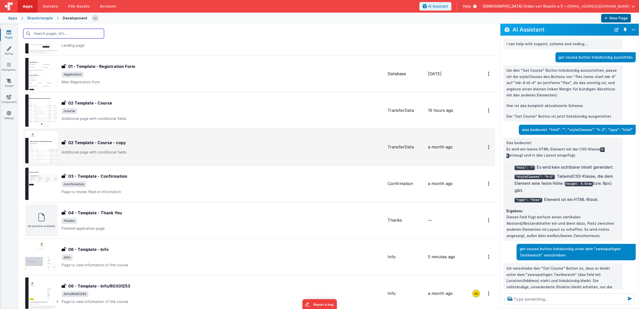
scroll to position [63, 0]
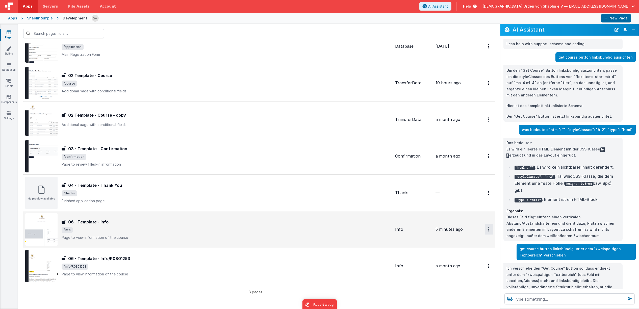
click at [490, 15] on button "Options" at bounding box center [489, 10] width 8 height 10
click at [472, 252] on link "Duplicate" at bounding box center [470, 251] width 44 height 10
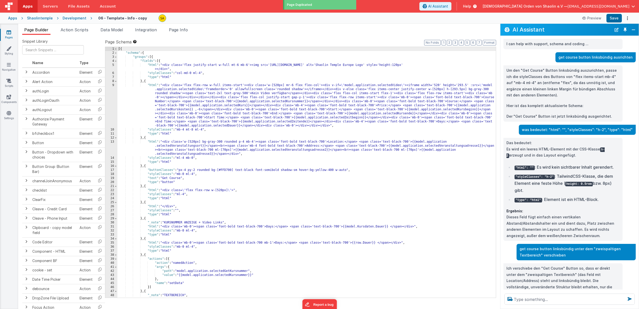
click at [9, 32] on icon at bounding box center [9, 32] width 5 height 5
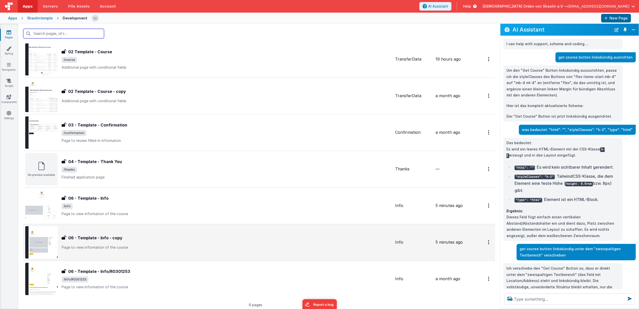
scroll to position [99, 0]
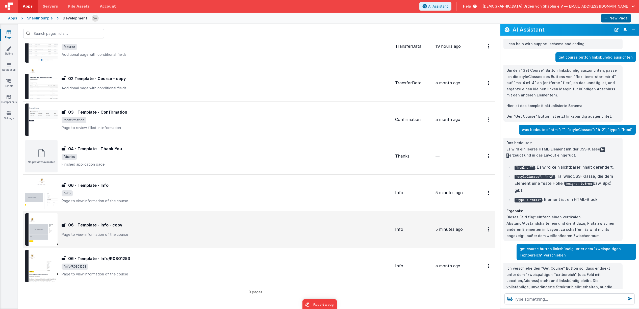
click at [154, 237] on div "06 - Template - Info - copy 06 - Template - Info - copy Page to view informatio…" at bounding box center [208, 229] width 366 height 32
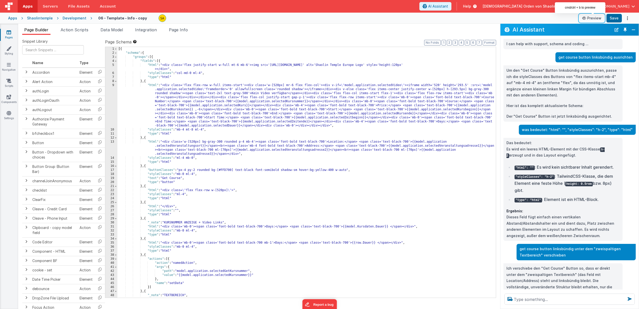
click at [597, 19] on button "Preview" at bounding box center [591, 18] width 25 height 8
click at [12, 34] on link "Pages" at bounding box center [9, 35] width 18 height 10
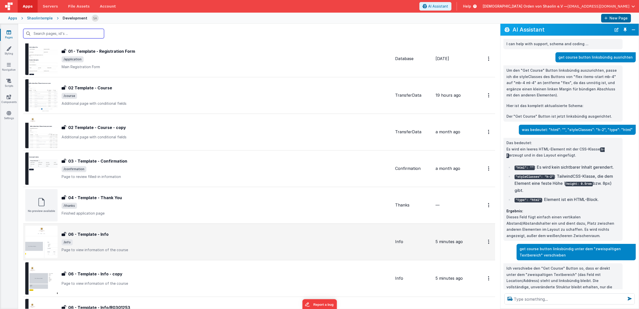
scroll to position [99, 0]
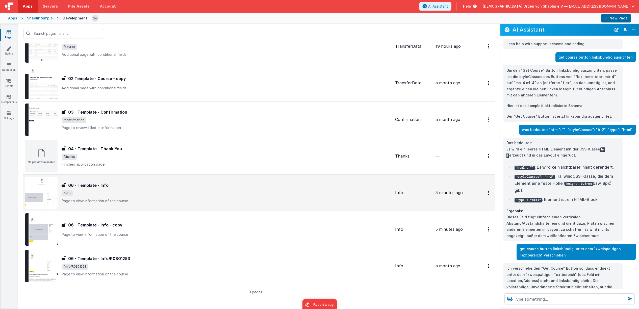
click at [226, 197] on div "06 - Template - Info 06 - Template - Info /info Page to view information of the…" at bounding box center [226, 192] width 329 height 21
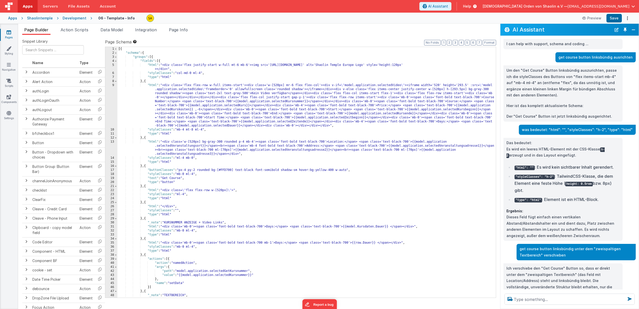
click at [9, 33] on icon at bounding box center [9, 32] width 5 height 5
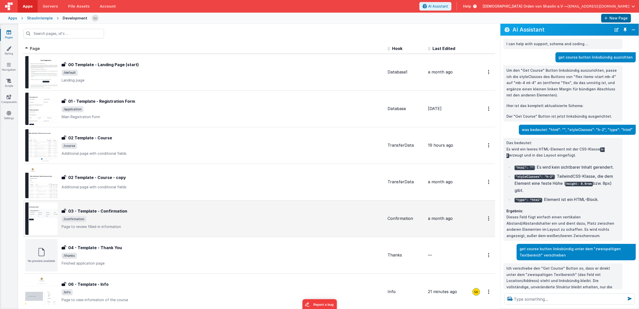
click at [151, 223] on div "03 - Template - Confirmation 03 - Template - Confirmation /confirmation Page to…" at bounding box center [223, 218] width 322 height 21
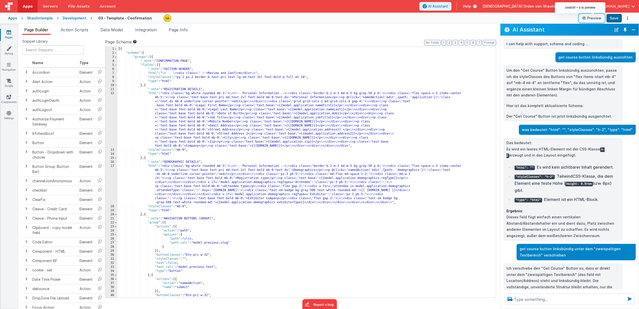
click at [596, 18] on button "Preview" at bounding box center [591, 18] width 25 height 8
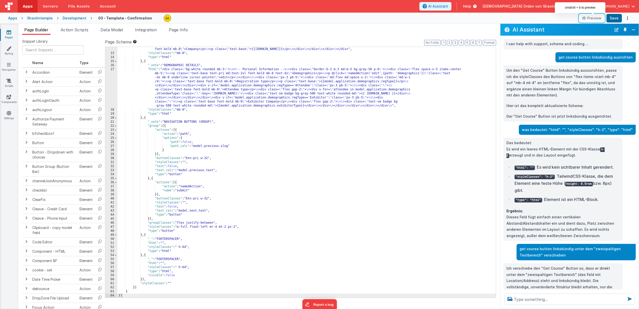
scroll to position [97, 0]
click at [116, 31] on span "Data Model" at bounding box center [111, 29] width 22 height 5
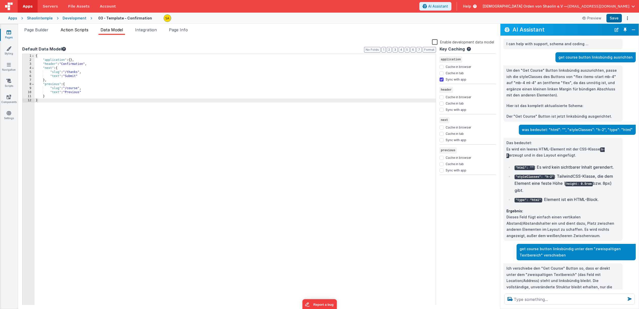
click at [81, 33] on li "Action Scripts" at bounding box center [75, 31] width 32 height 8
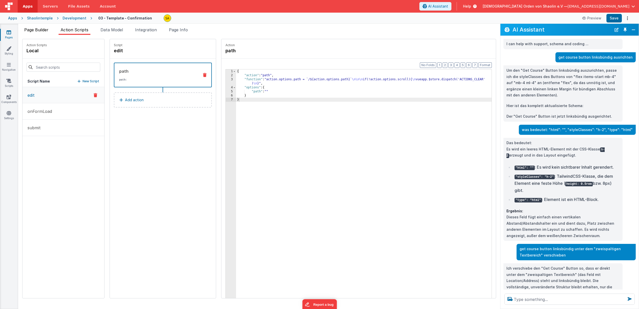
click at [45, 30] on span "Page Builder" at bounding box center [36, 29] width 24 height 5
